Goal: Navigation & Orientation: Find specific page/section

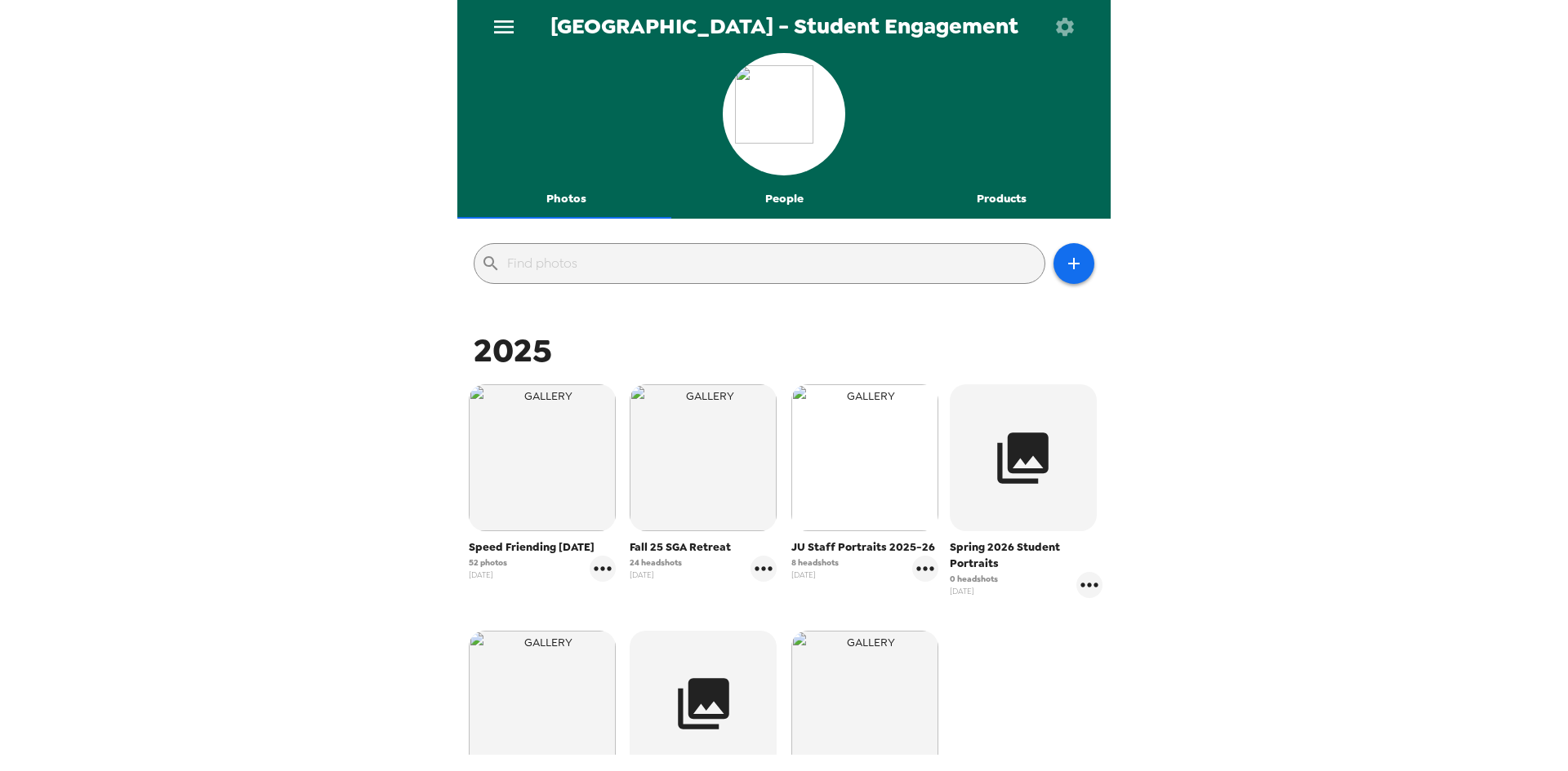
click at [895, 473] on img "button" at bounding box center [865, 458] width 147 height 147
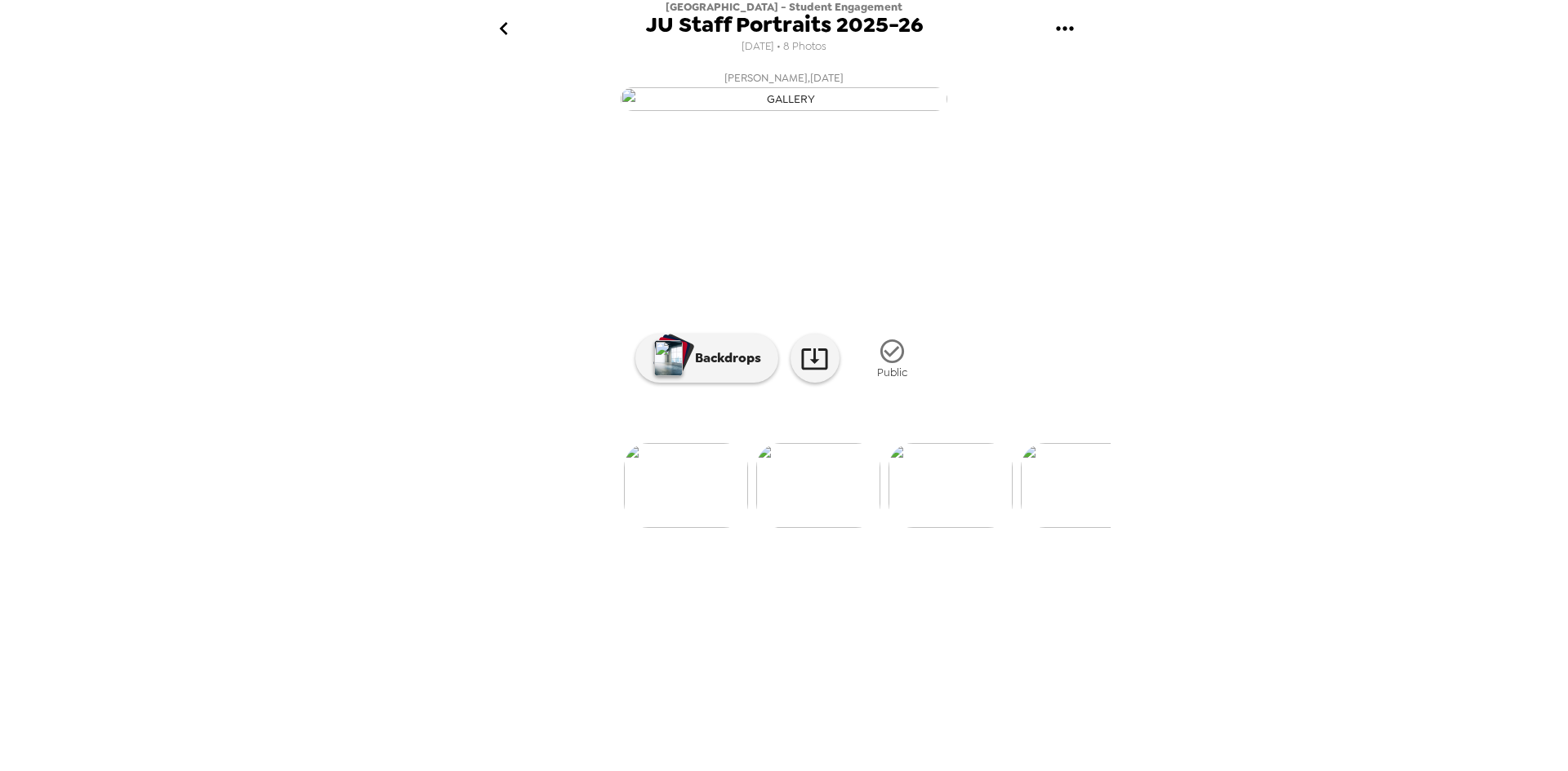
scroll to position [0, 130]
click at [1102, 389] on div "Backdrops Public" at bounding box center [783, 359] width 653 height 62
click at [675, 528] on img at bounding box center [651, 486] width 124 height 85
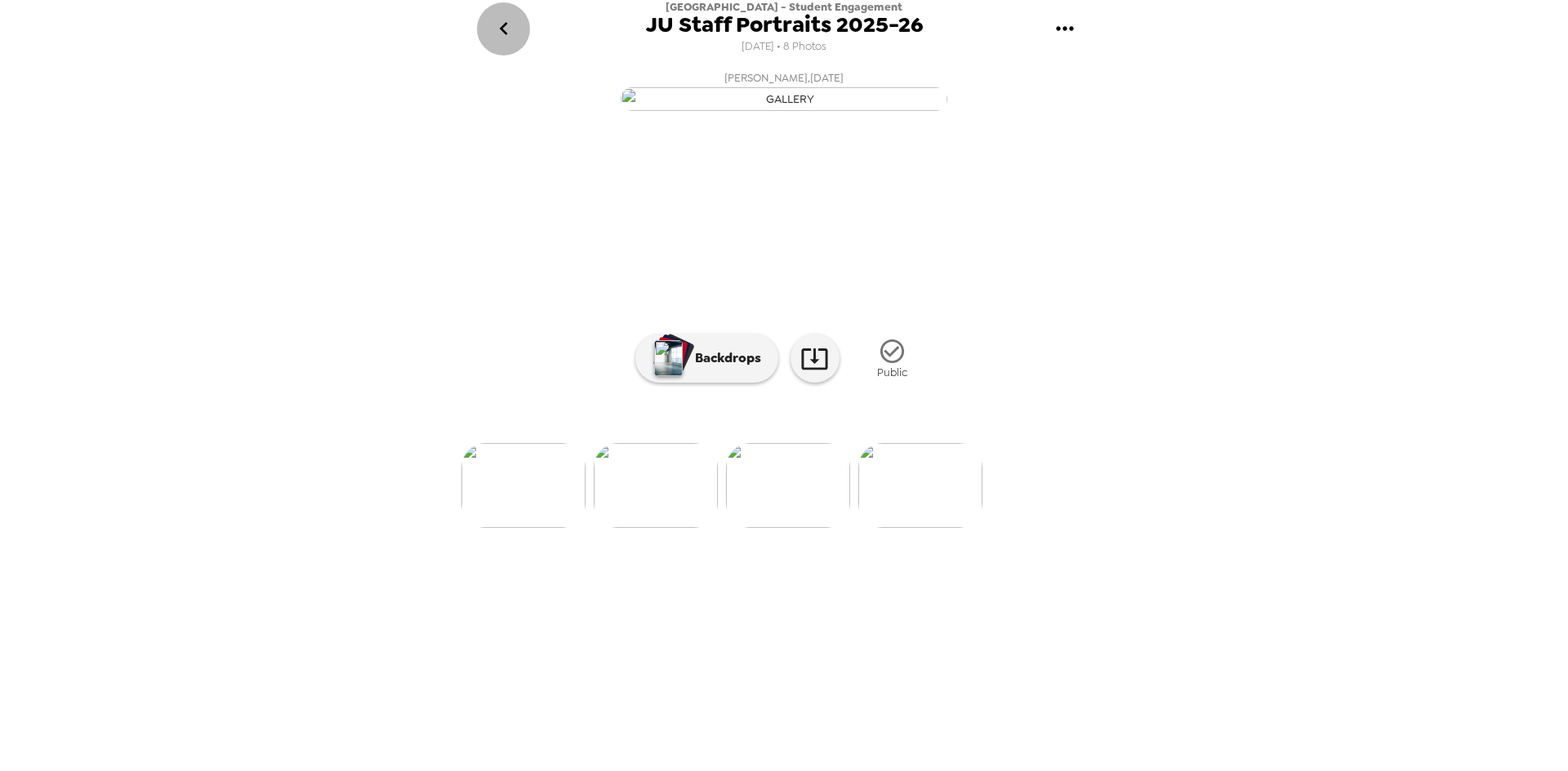
click at [517, 28] on button "go back" at bounding box center [503, 29] width 53 height 53
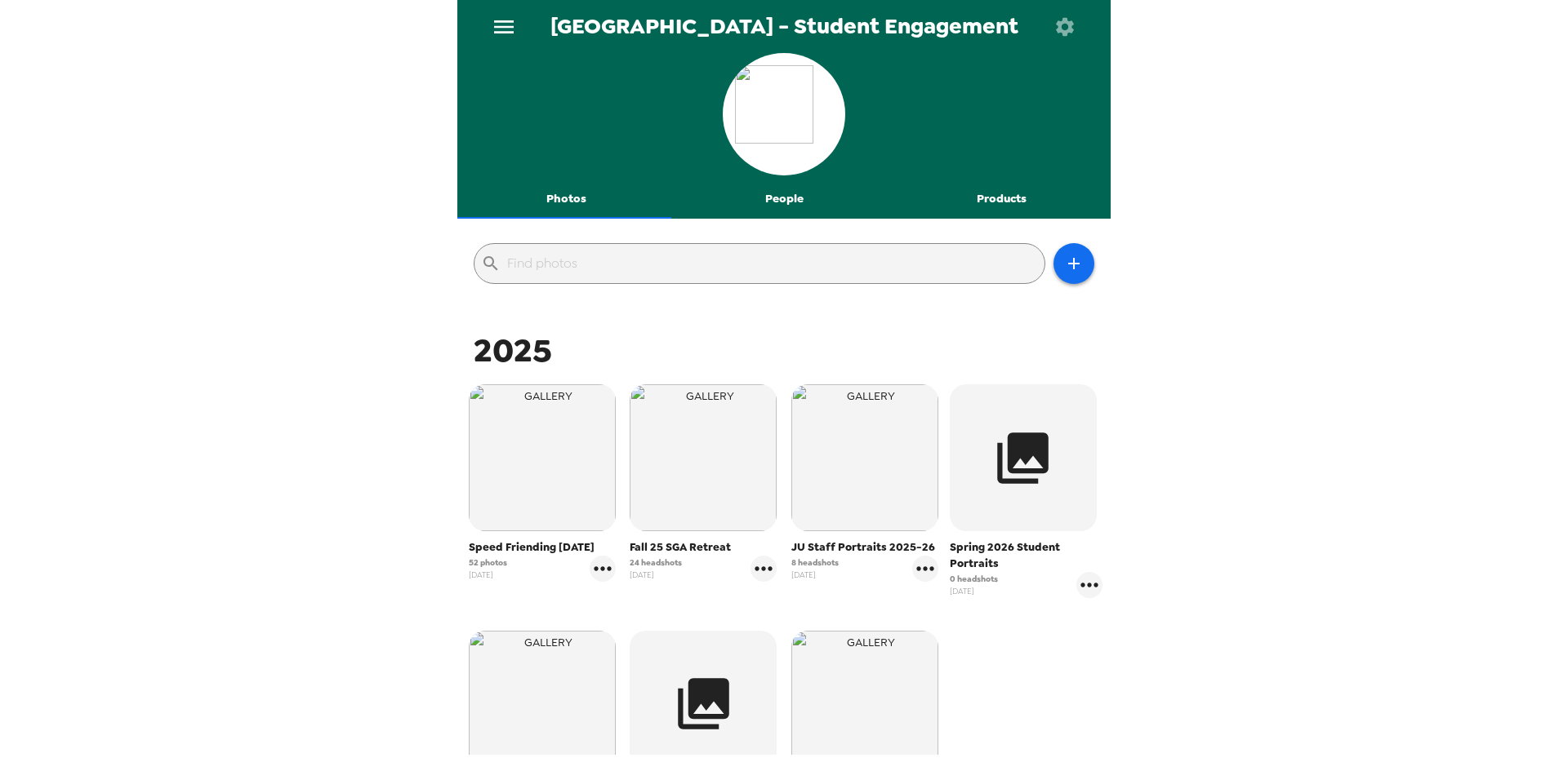
scroll to position [237, 0]
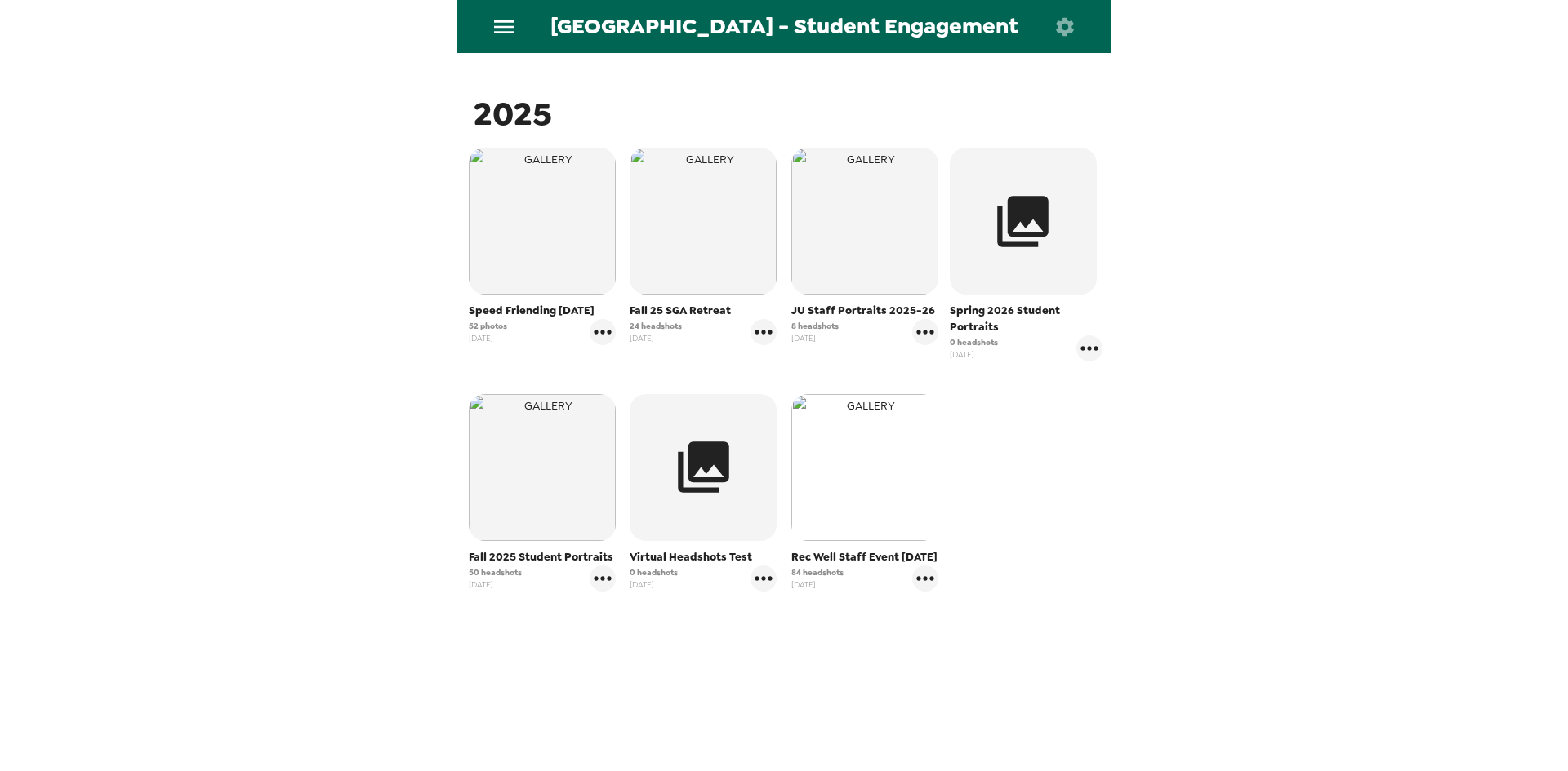
click at [837, 450] on img "button" at bounding box center [865, 468] width 147 height 147
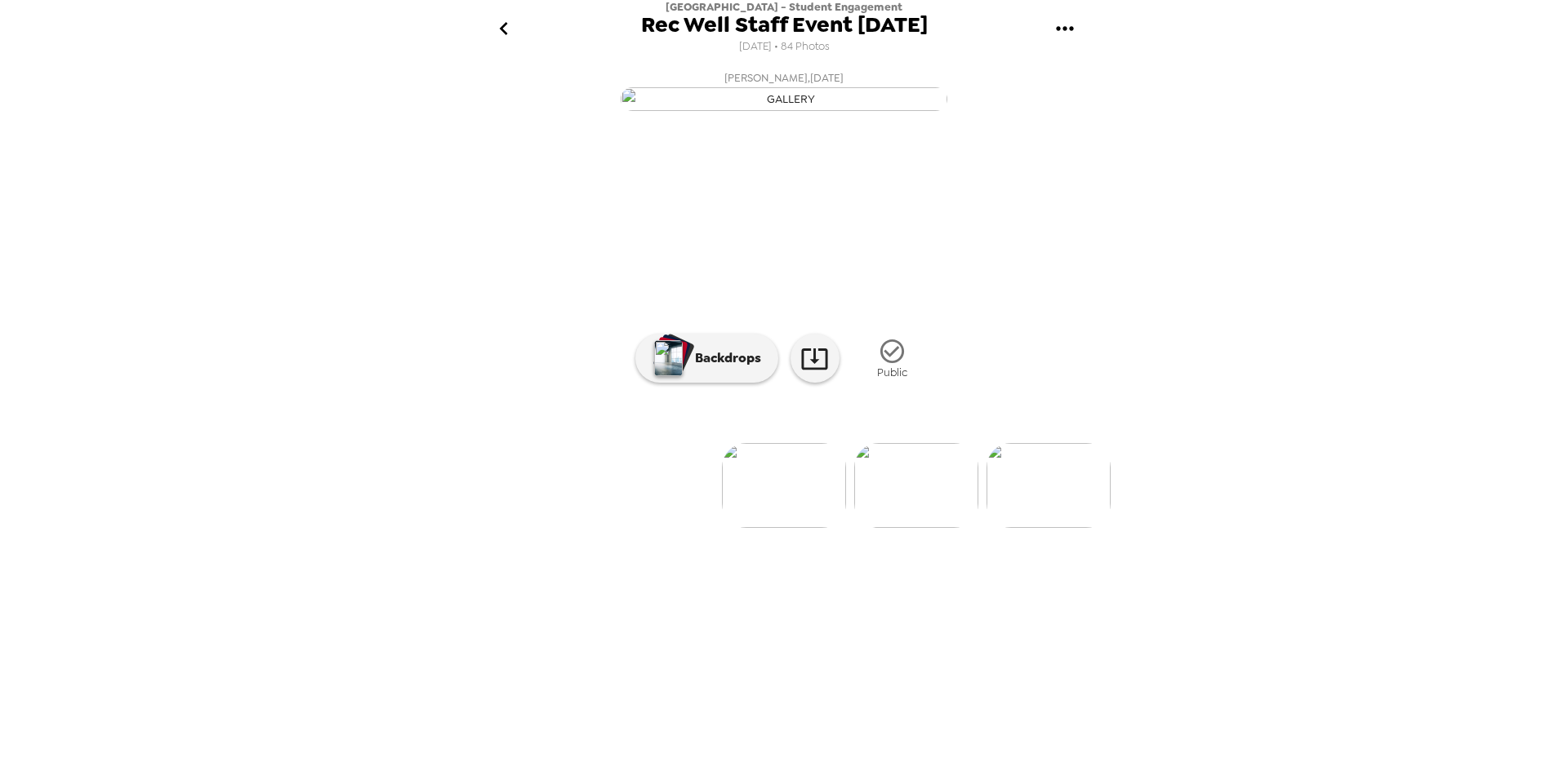
click at [1093, 18] on div "[GEOGRAPHIC_DATA] - Student Engagement Rec Well Staff Event [DATE] [DATE] • 84 …" at bounding box center [783, 28] width 653 height 57
click at [1063, 29] on icon "gallery menu" at bounding box center [1064, 28] width 17 height 5
drag, startPoint x: 1165, startPoint y: 455, endPoint x: 1137, endPoint y: 328, distance: 130.0
click at [1162, 445] on div at bounding box center [784, 386] width 1568 height 771
